Goal: Information Seeking & Learning: Learn about a topic

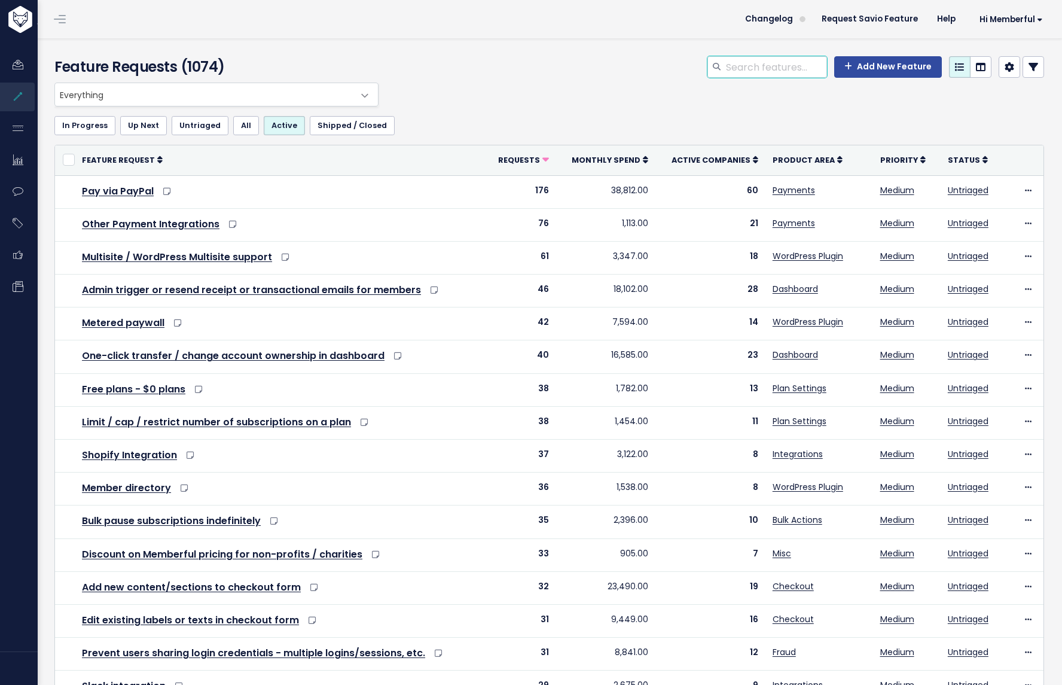
click at [735, 58] on input "search" at bounding box center [776, 67] width 102 height 22
type input "trial"
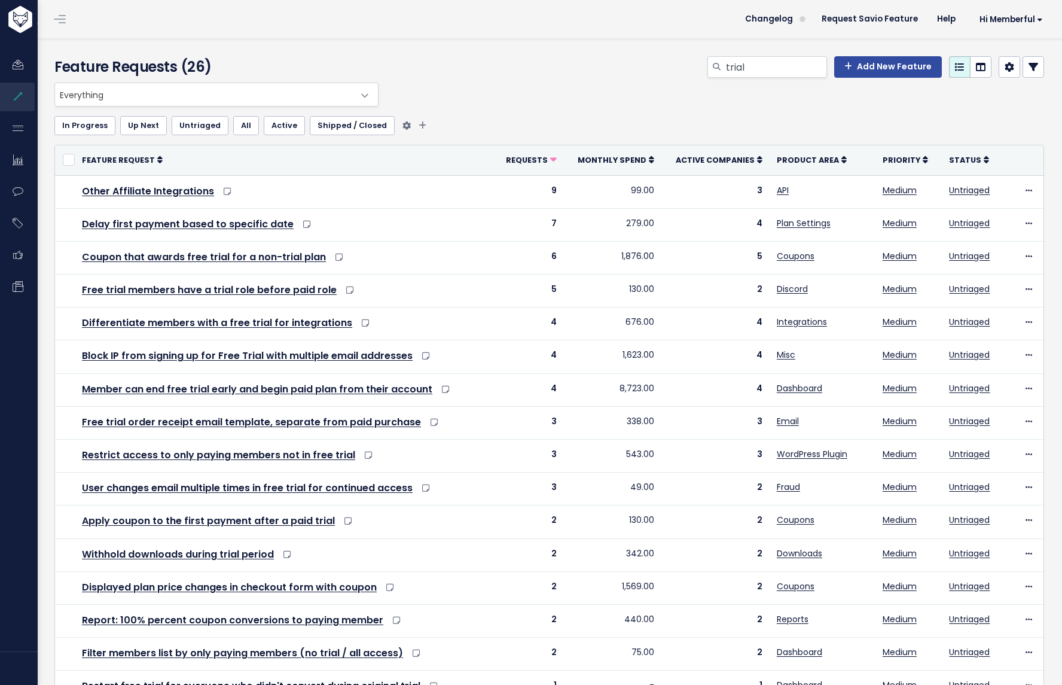
click at [285, 121] on link "Active" at bounding box center [284, 125] width 41 height 19
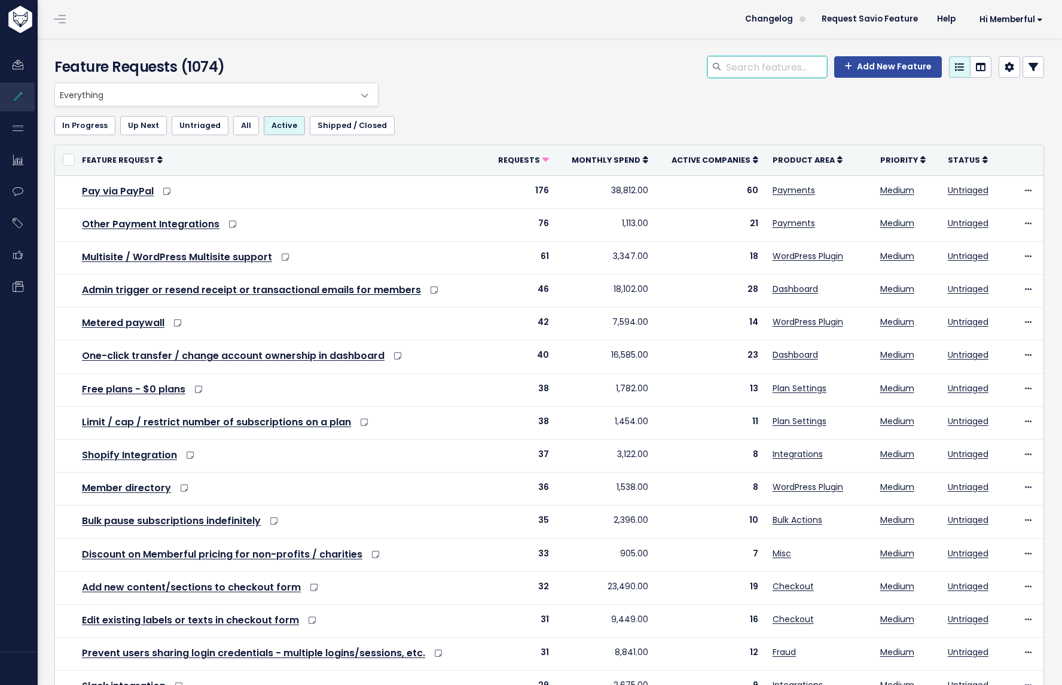
click at [725, 71] on input "search" at bounding box center [776, 67] width 102 height 22
type input "trial"
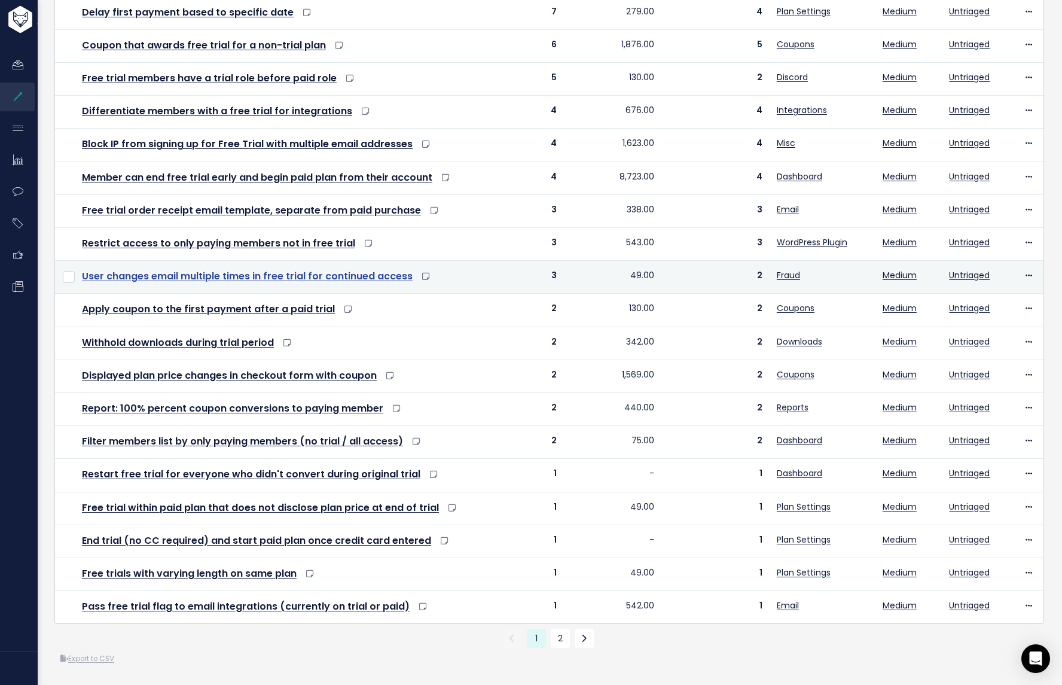
scroll to position [230, 0]
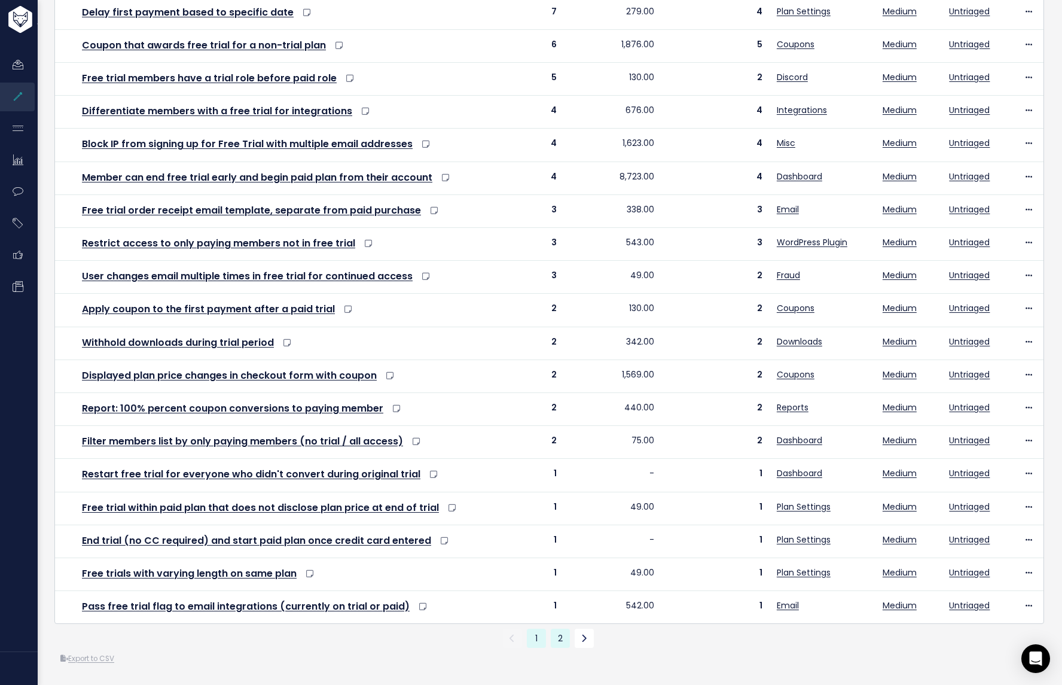
click at [553, 632] on link "2" at bounding box center [560, 637] width 19 height 19
